Goal: Transaction & Acquisition: Purchase product/service

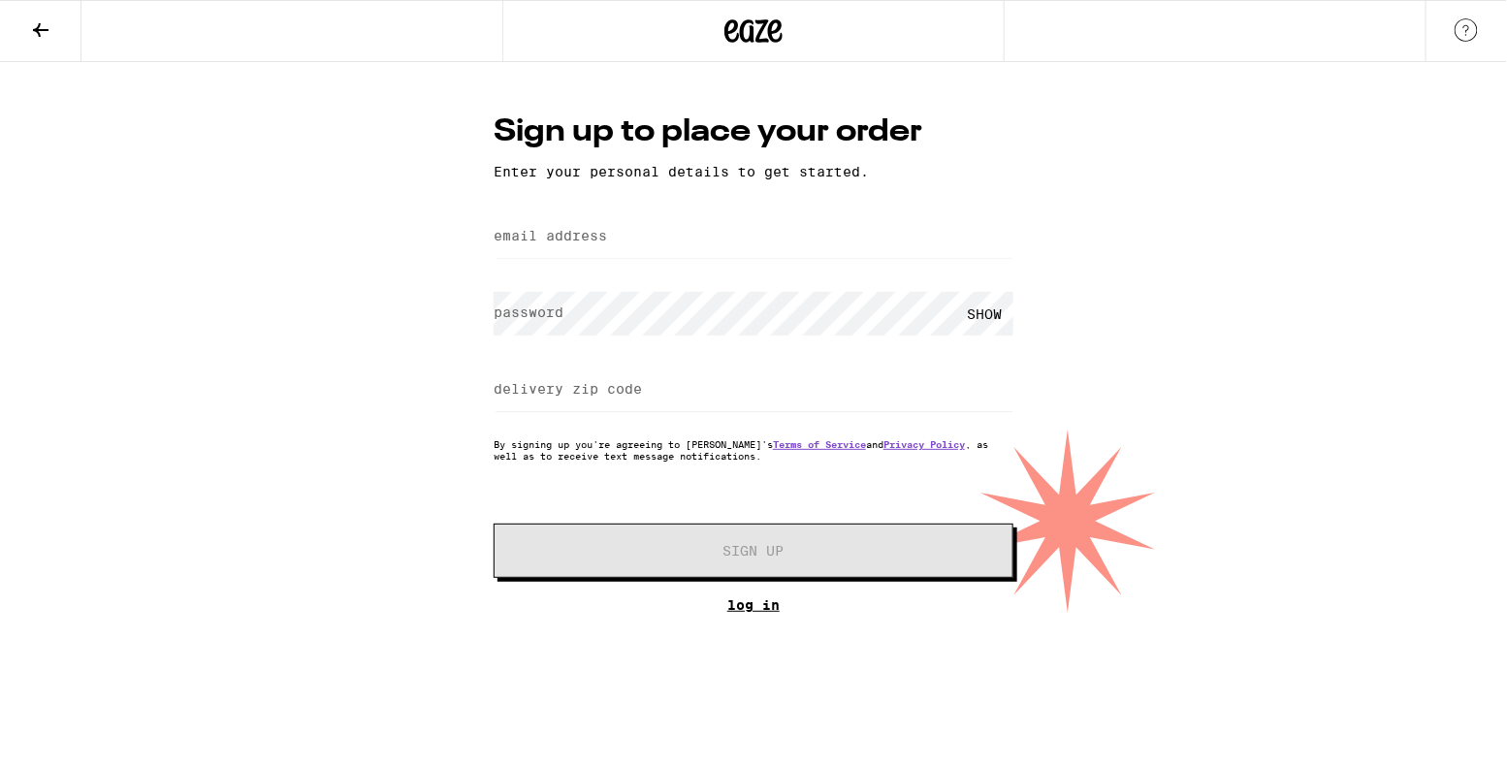
click at [751, 613] on link "Log In" at bounding box center [753, 605] width 520 height 16
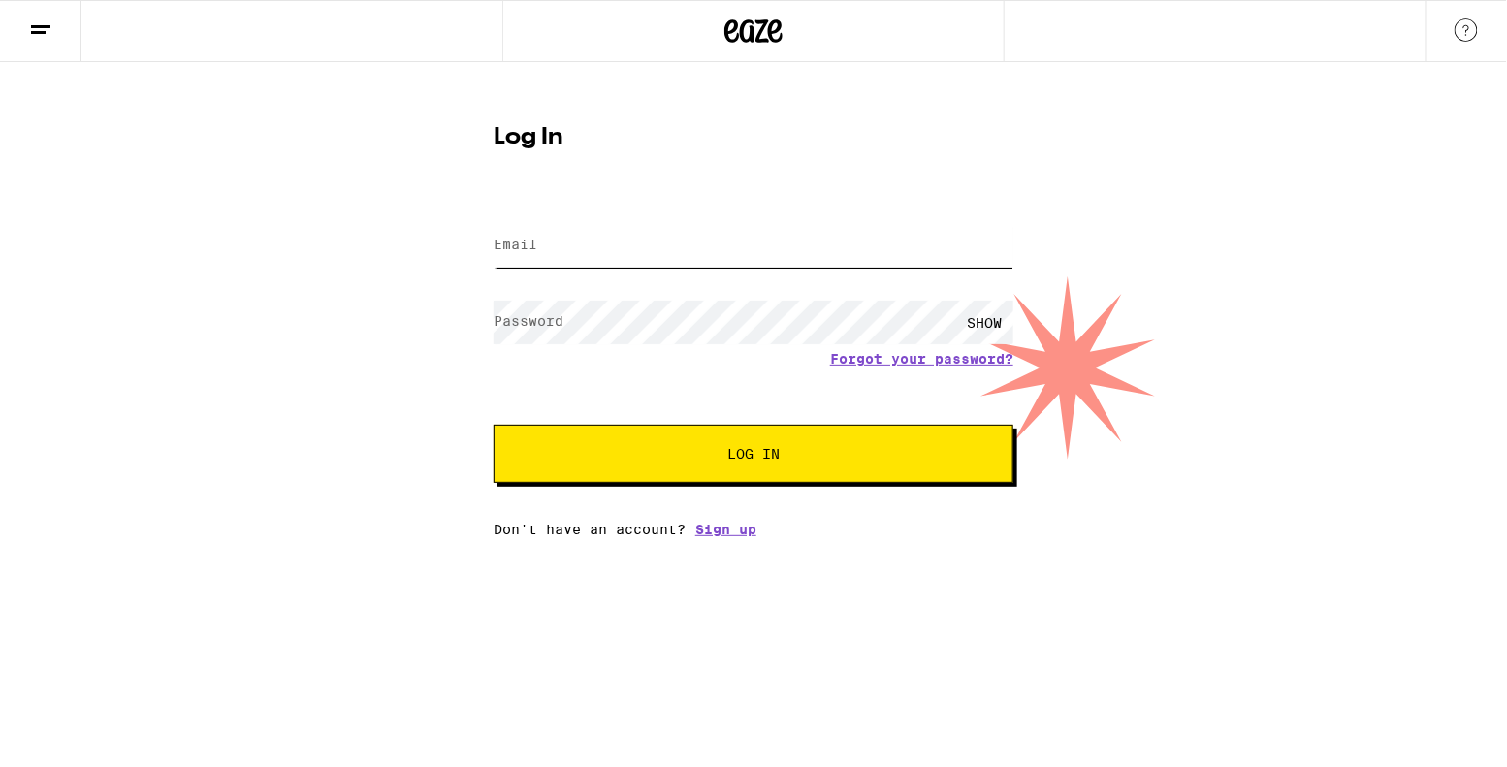
click at [691, 248] on input "Email" at bounding box center [753, 246] width 520 height 44
type input "[EMAIL_ADDRESS][DOMAIN_NAME]"
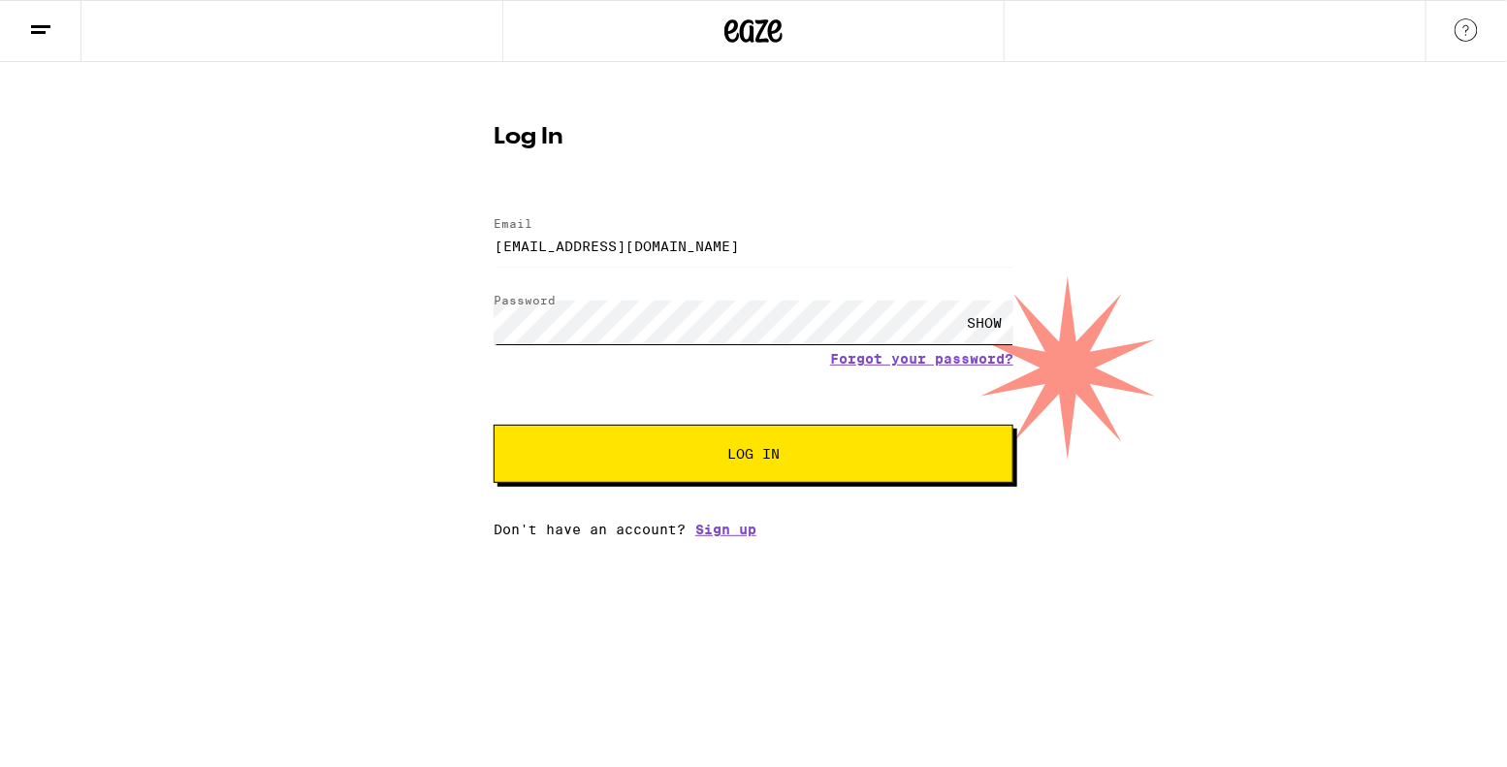
click at [493, 425] on button "Log In" at bounding box center [753, 454] width 520 height 58
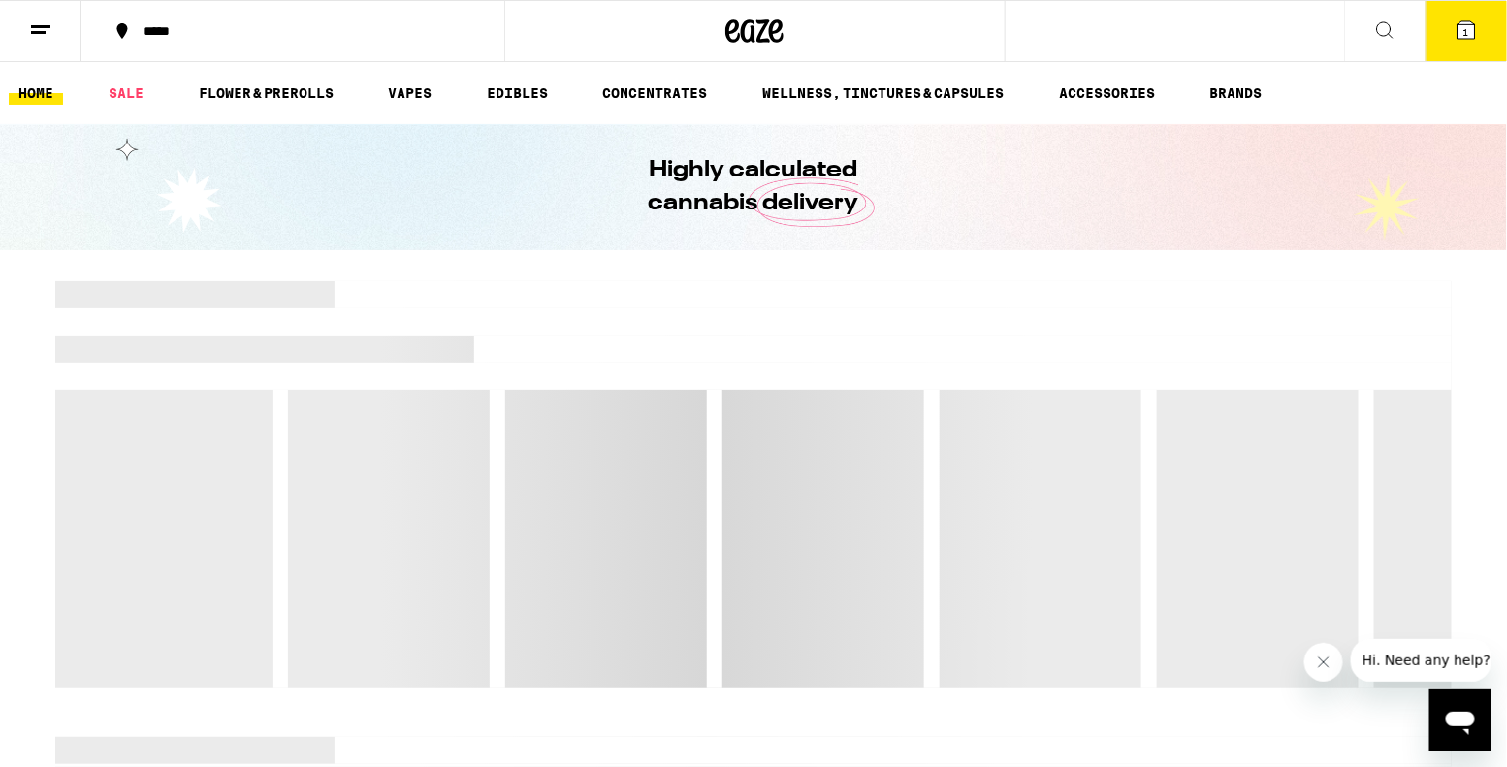
click at [351, 30] on div "*****" at bounding box center [304, 31] width 341 height 14
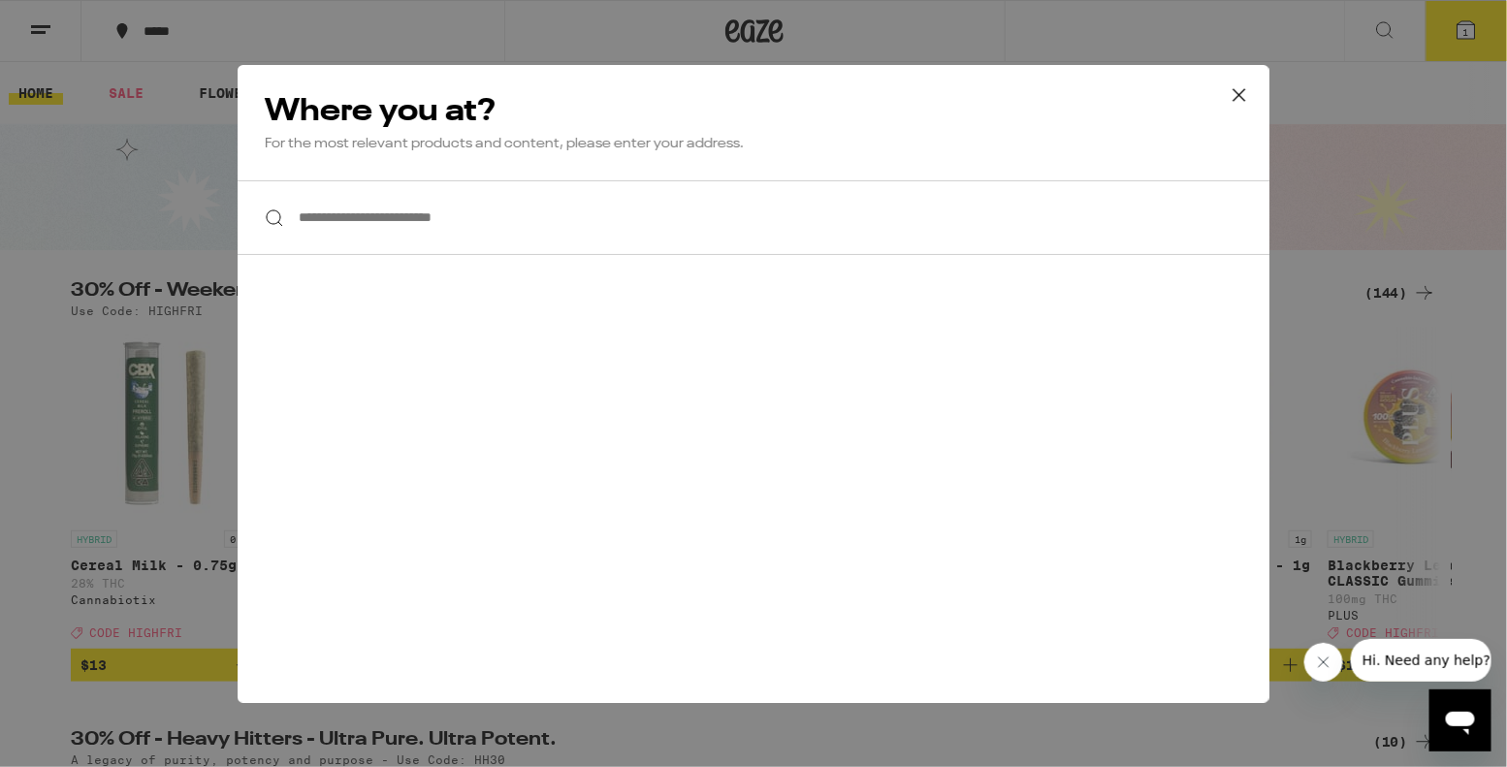
click at [367, 223] on input "**********" at bounding box center [754, 217] width 1032 height 75
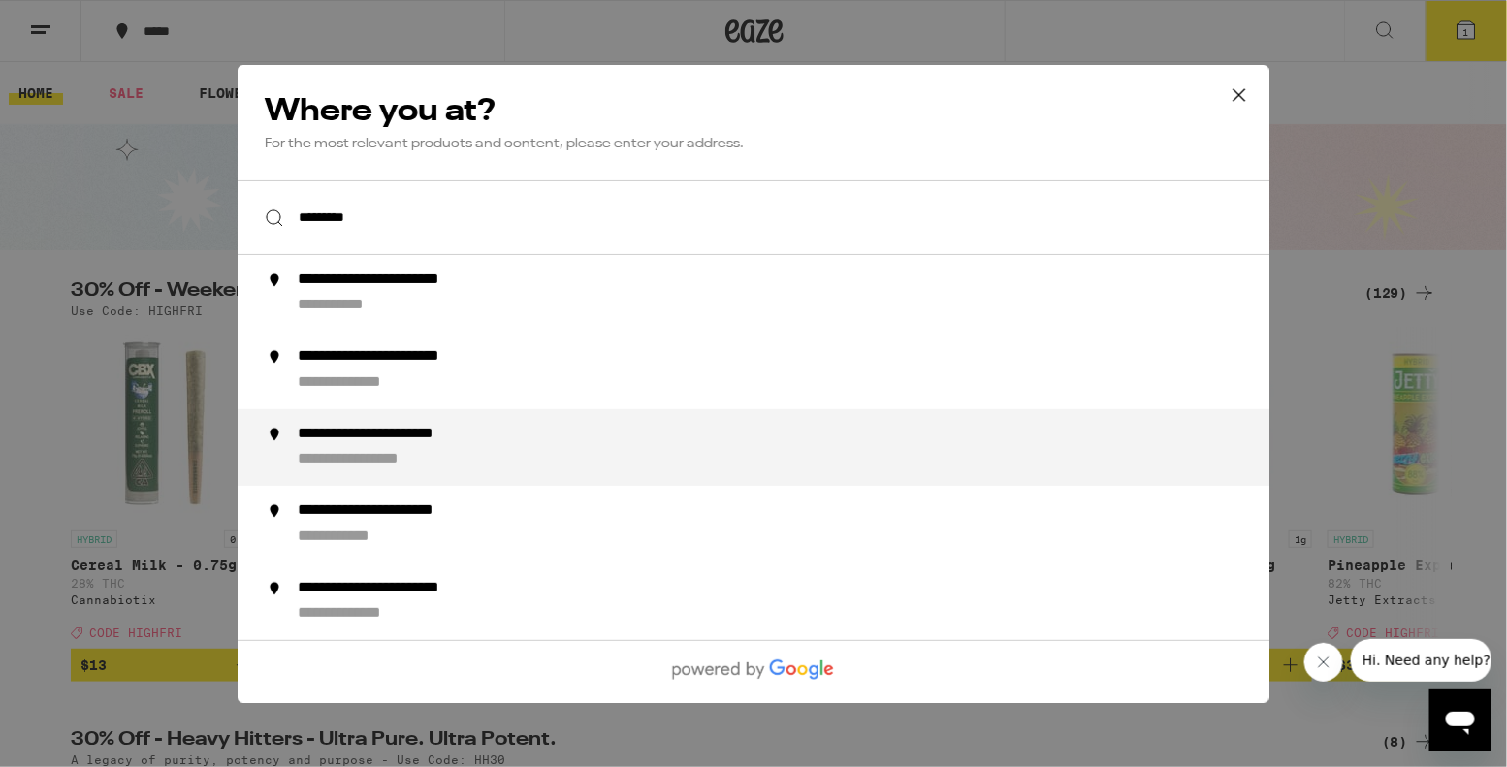
click at [328, 438] on div "**********" at bounding box center [413, 434] width 231 height 20
type input "**********"
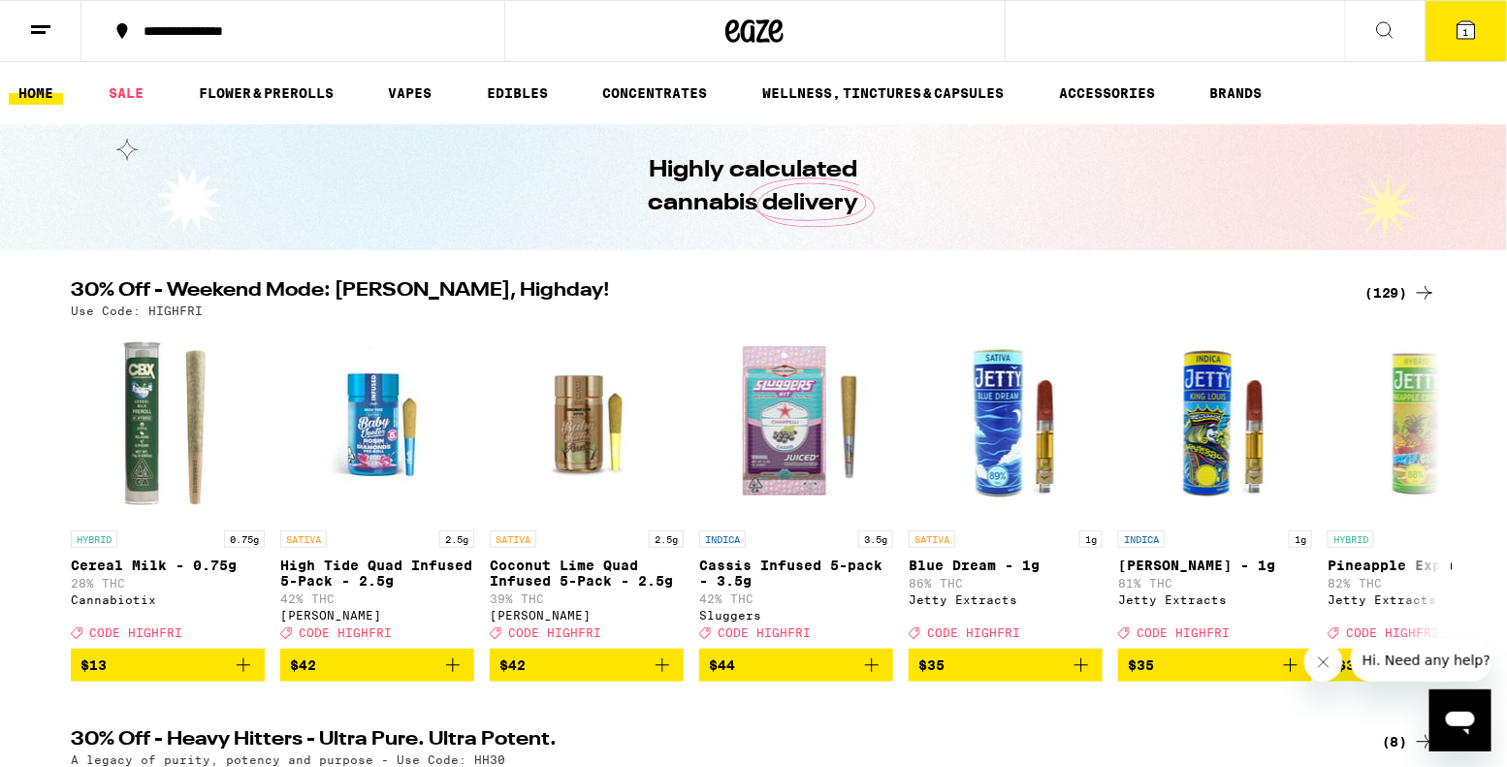
click at [1474, 31] on icon at bounding box center [1465, 29] width 17 height 17
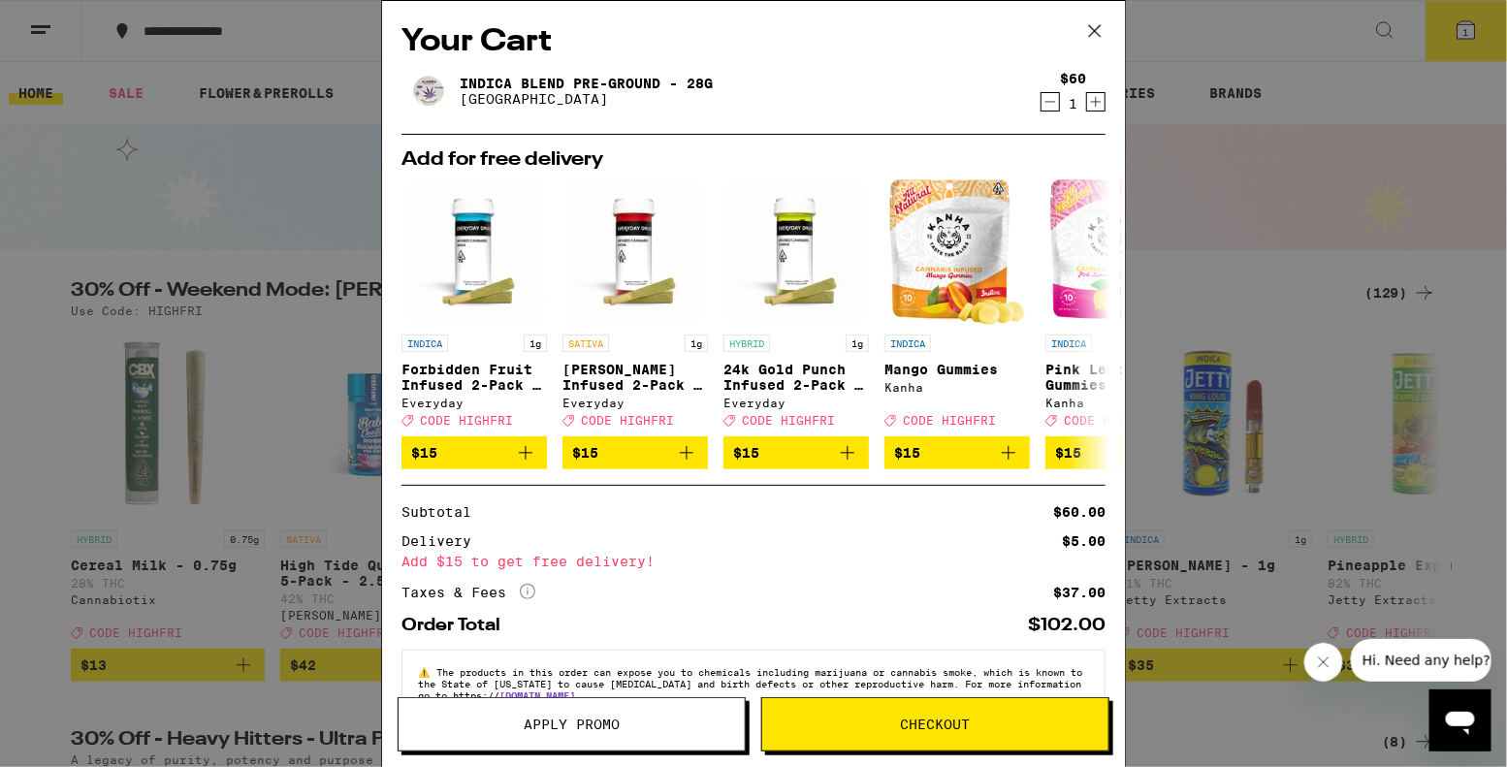
click at [615, 77] on link "Indica Blend Pre-Ground - 28g" at bounding box center [586, 84] width 253 height 16
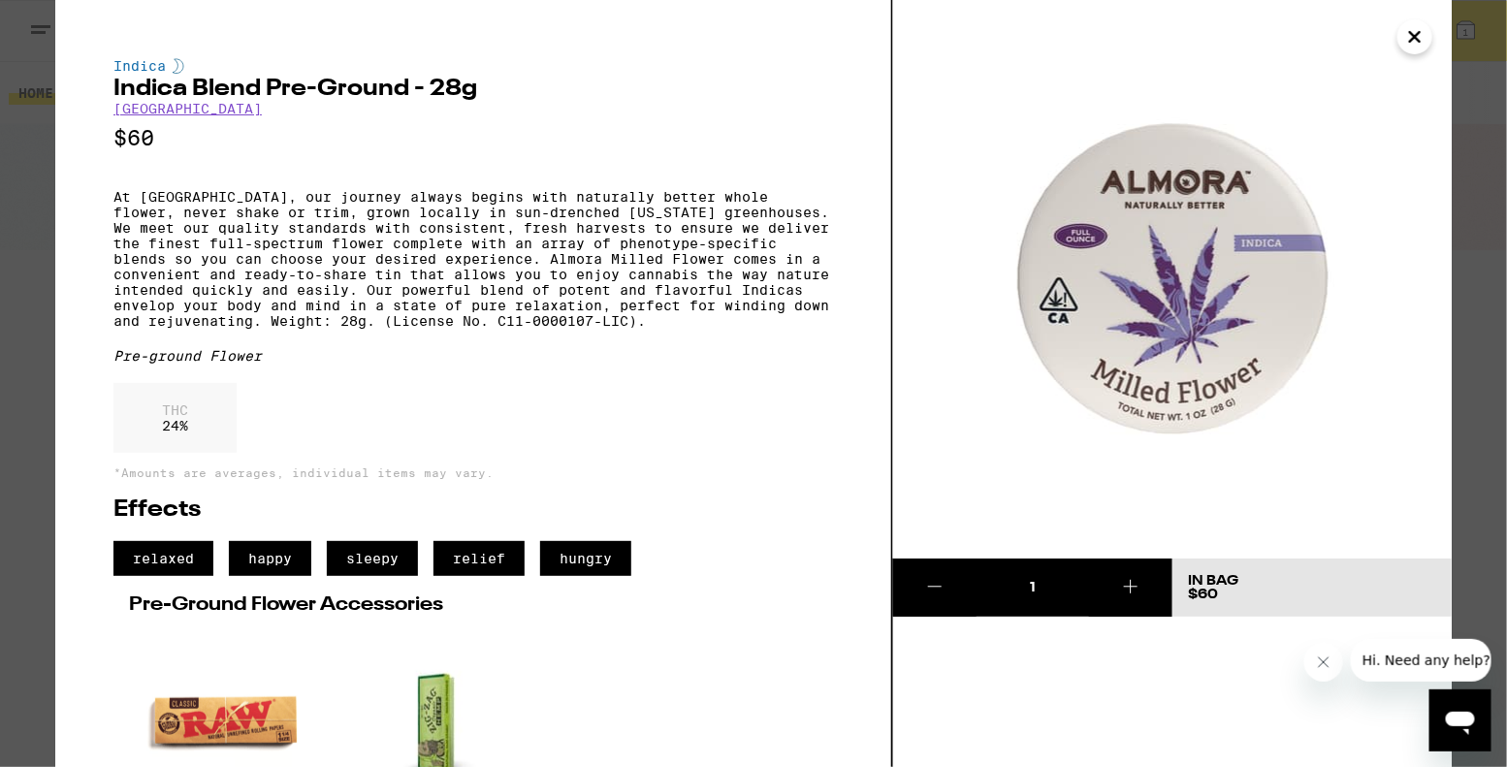
click at [1422, 42] on icon "Close" at bounding box center [1414, 36] width 23 height 29
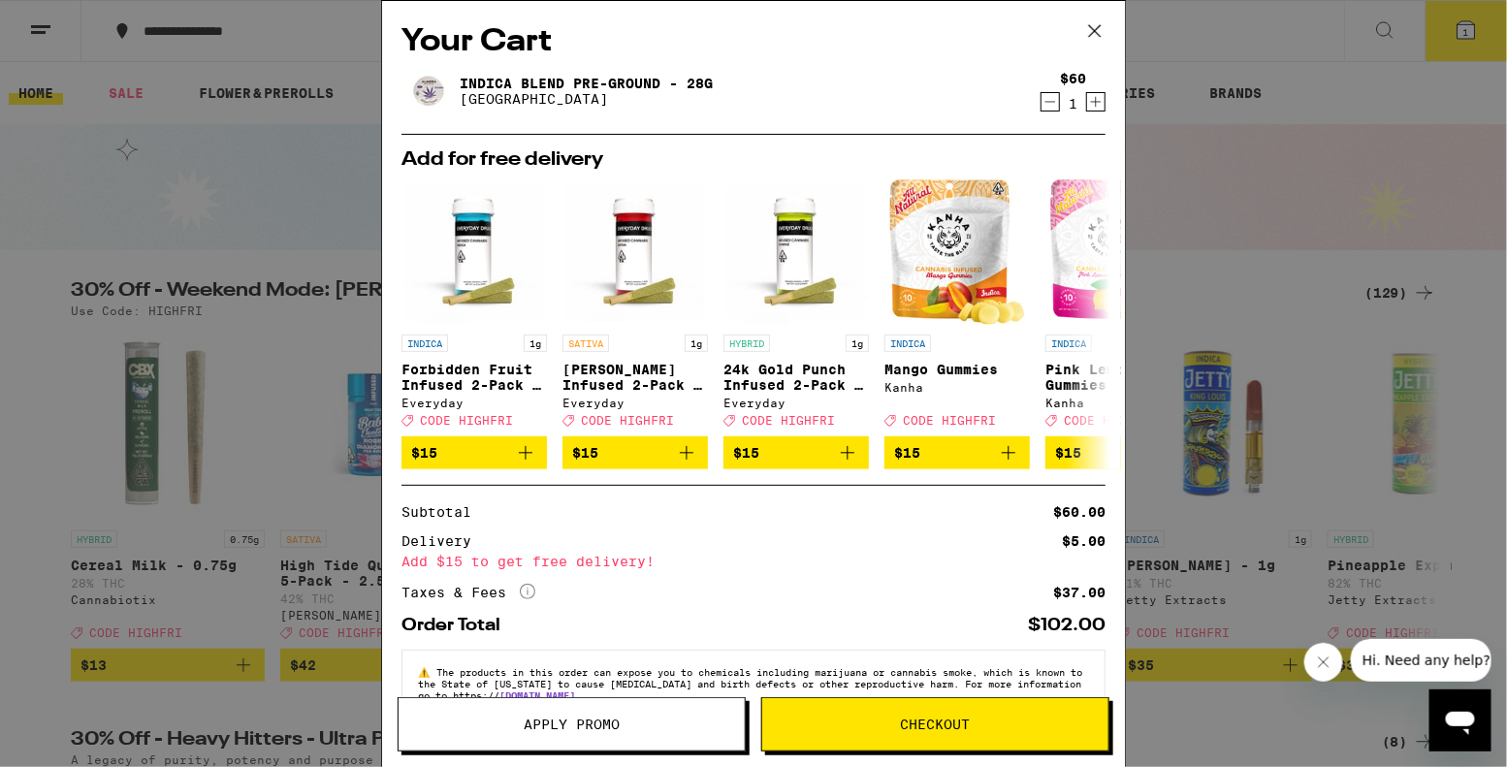
click at [907, 717] on span "Checkout" at bounding box center [936, 724] width 70 height 14
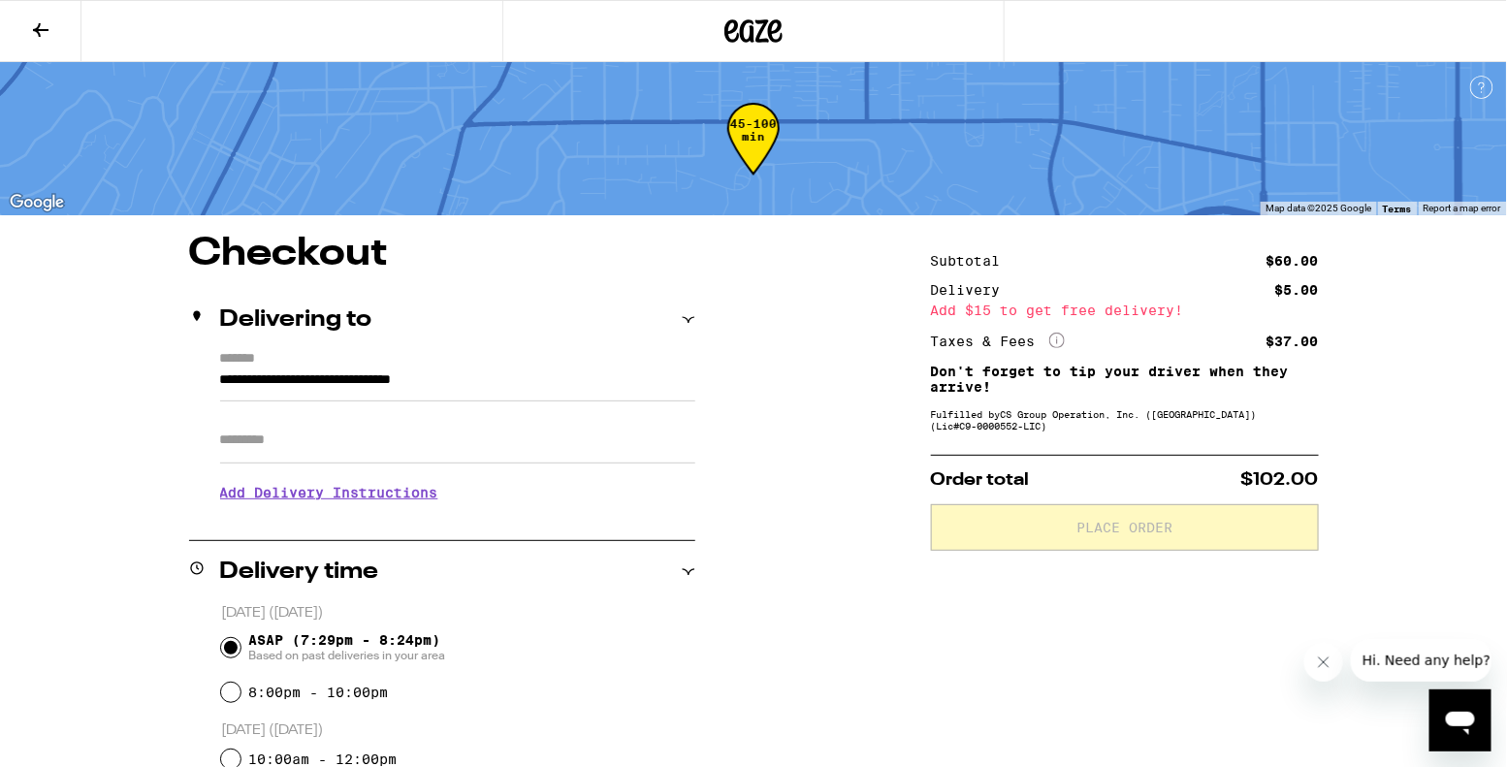
click at [383, 501] on h3 "Add Delivery Instructions" at bounding box center [457, 492] width 475 height 45
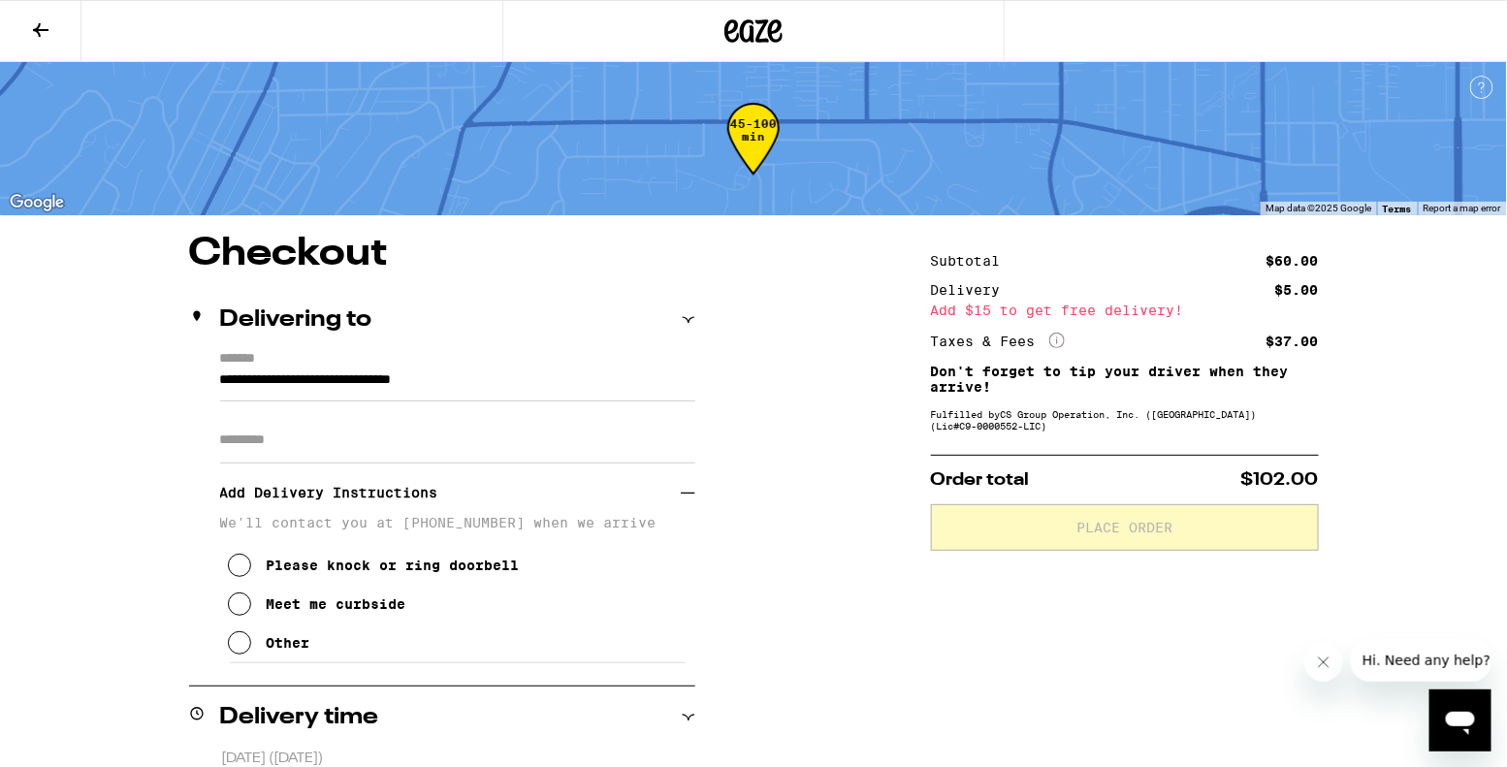
click at [316, 612] on div "Meet me curbside" at bounding box center [337, 604] width 140 height 16
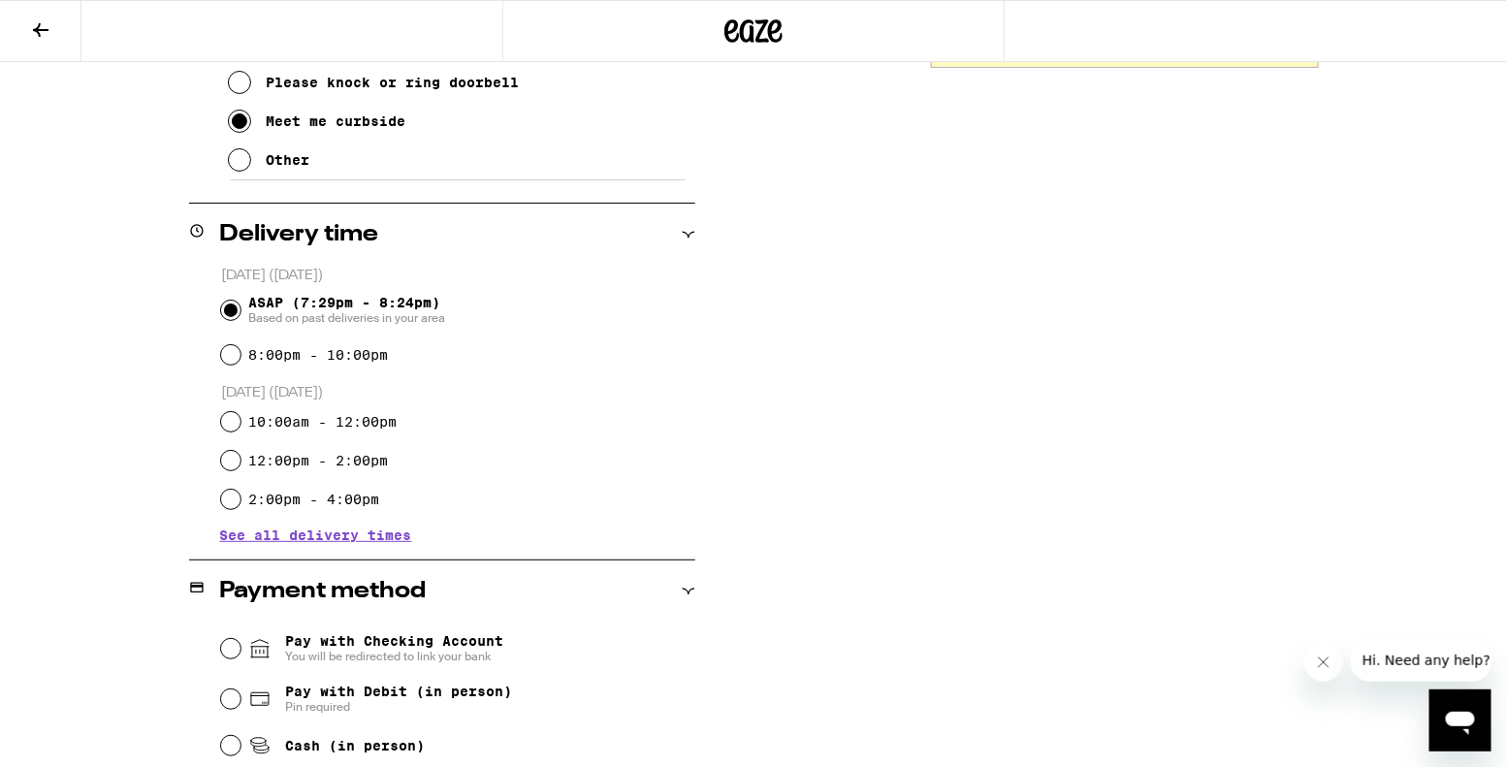
scroll to position [635, 0]
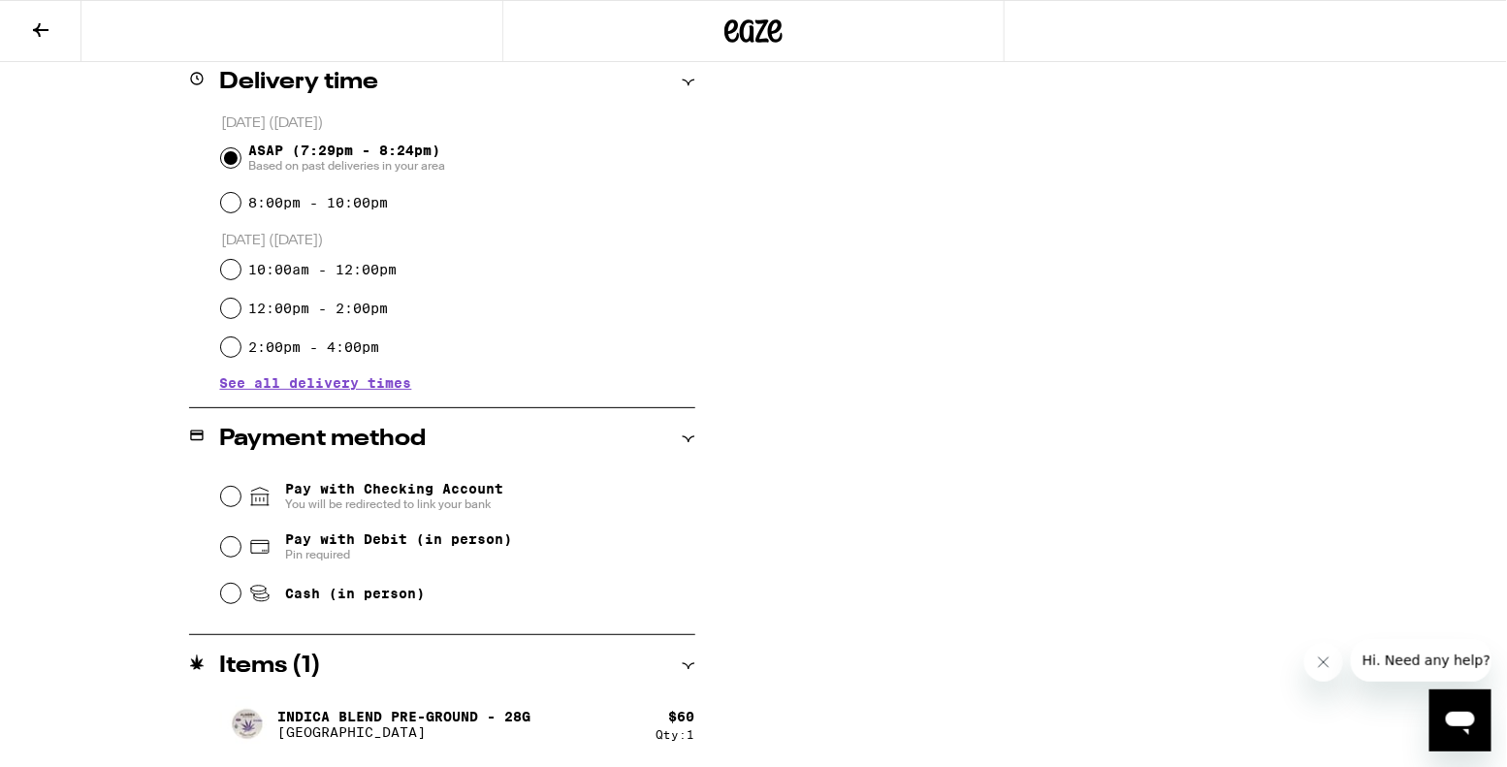
click at [305, 552] on span "Pin required" at bounding box center [398, 555] width 227 height 16
click at [240, 552] on input "Pay with Debit (in person) Pin required" at bounding box center [230, 546] width 19 height 19
radio input "true"
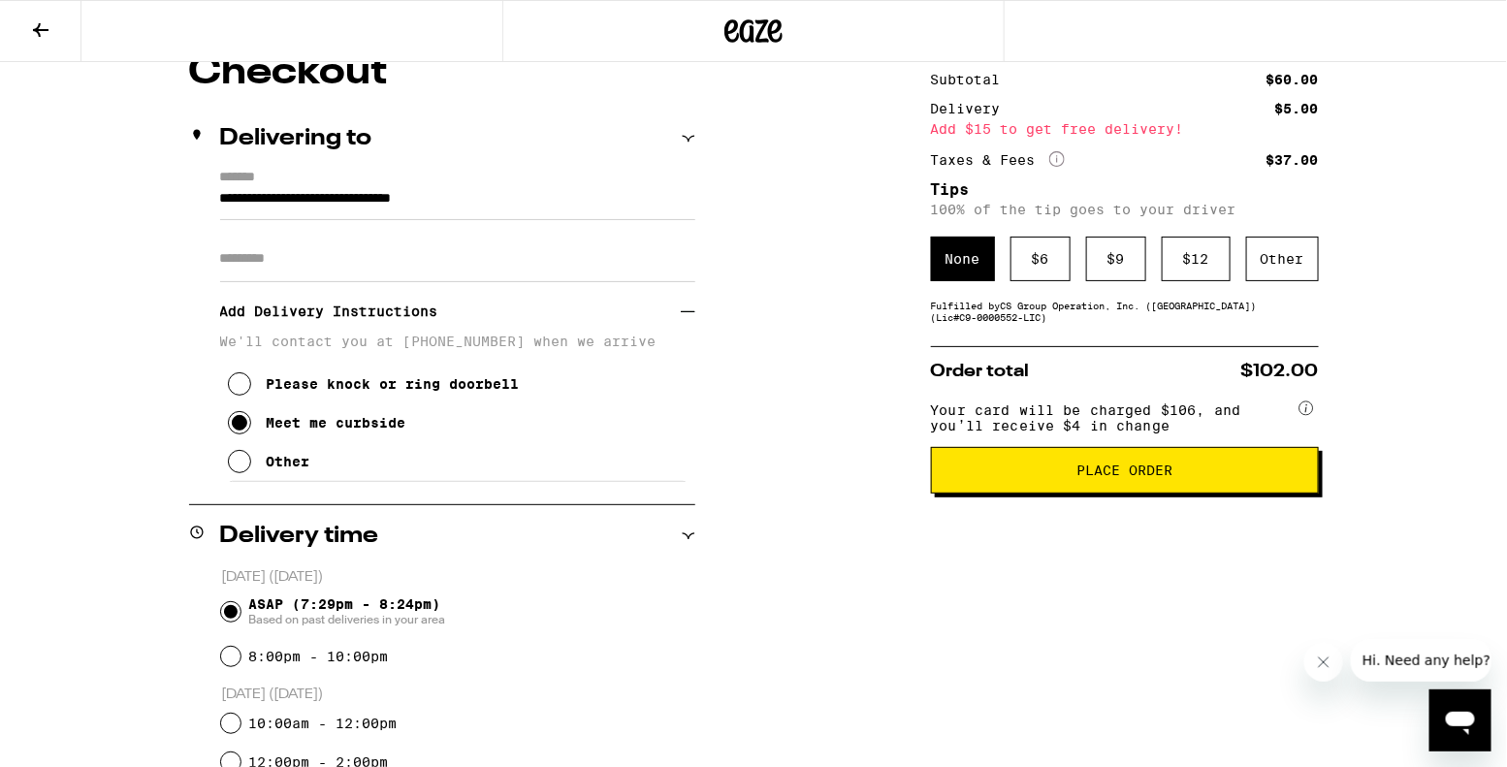
scroll to position [92, 0]
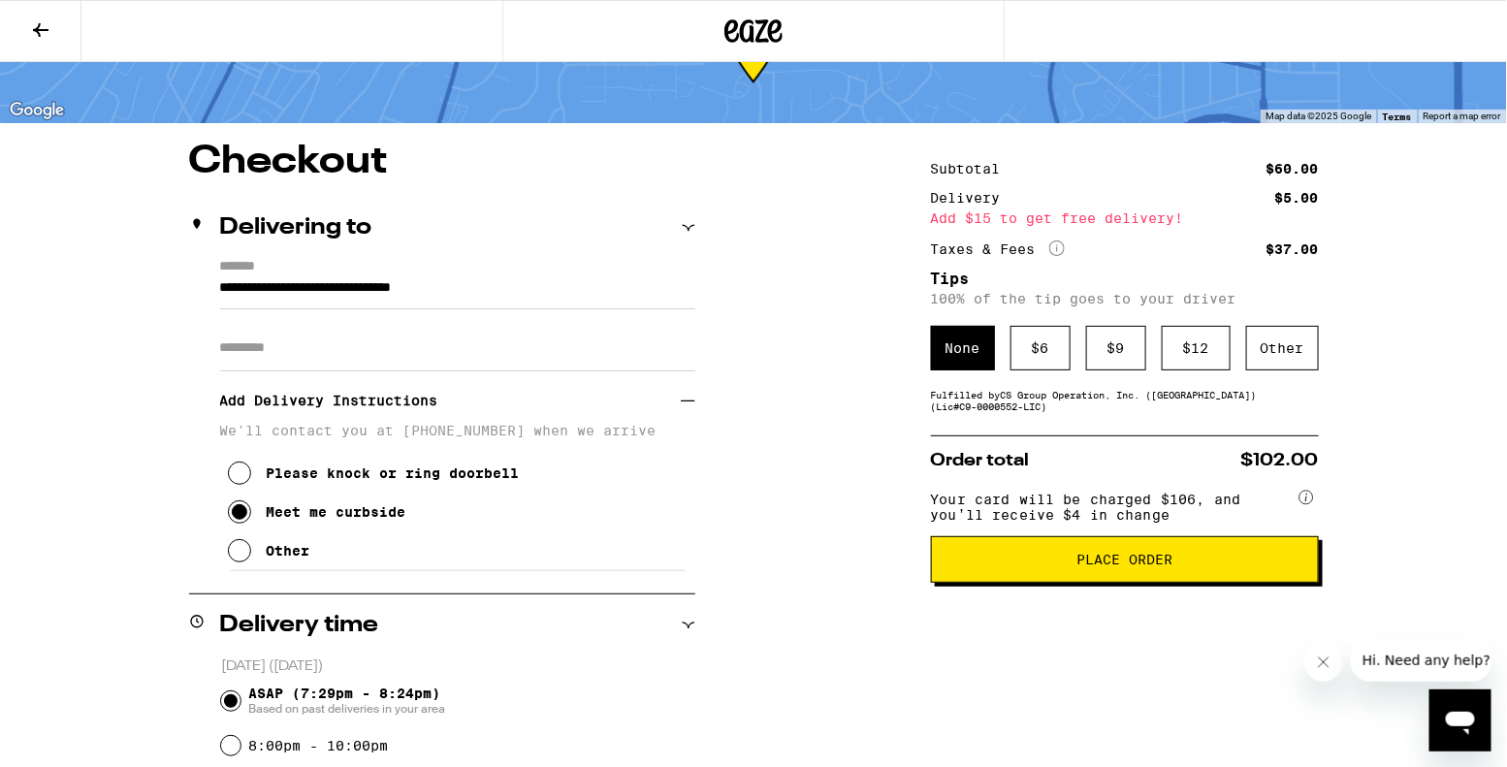
click at [1088, 563] on span "Place Order" at bounding box center [1124, 560] width 96 height 14
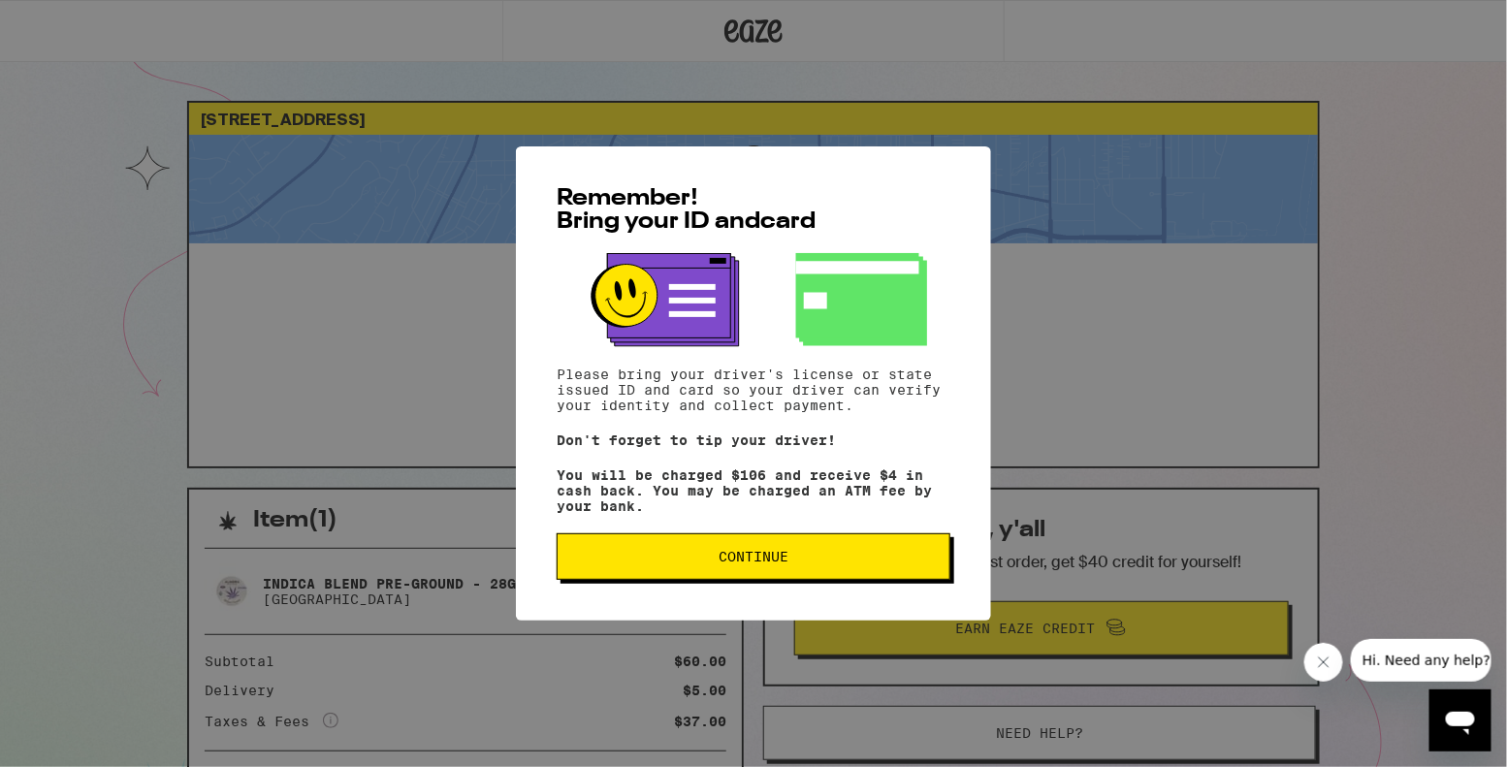
click at [748, 563] on span "Continue" at bounding box center [753, 557] width 70 height 14
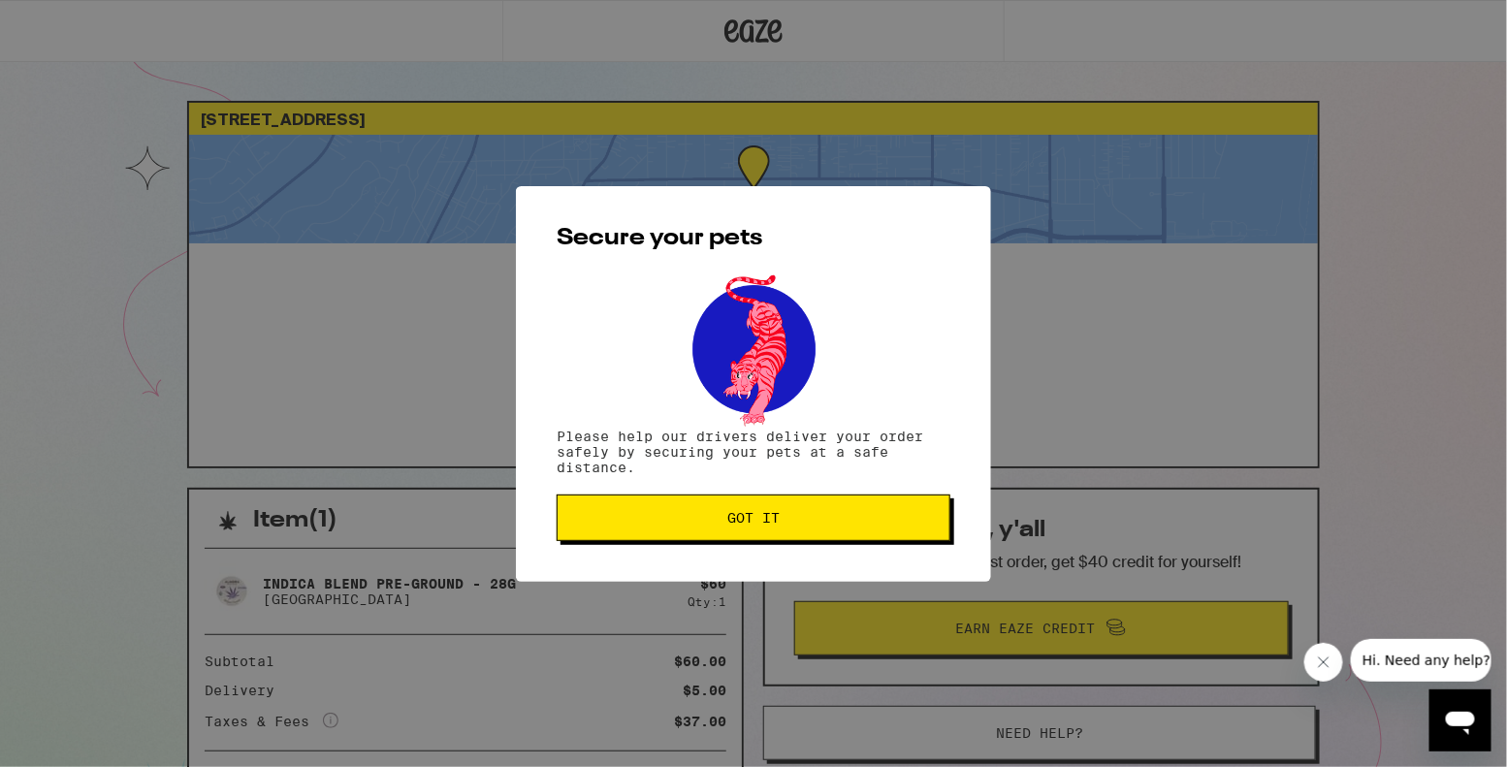
click at [746, 525] on span "Got it" at bounding box center [753, 518] width 52 height 14
